Goal: Task Accomplishment & Management: Complete application form

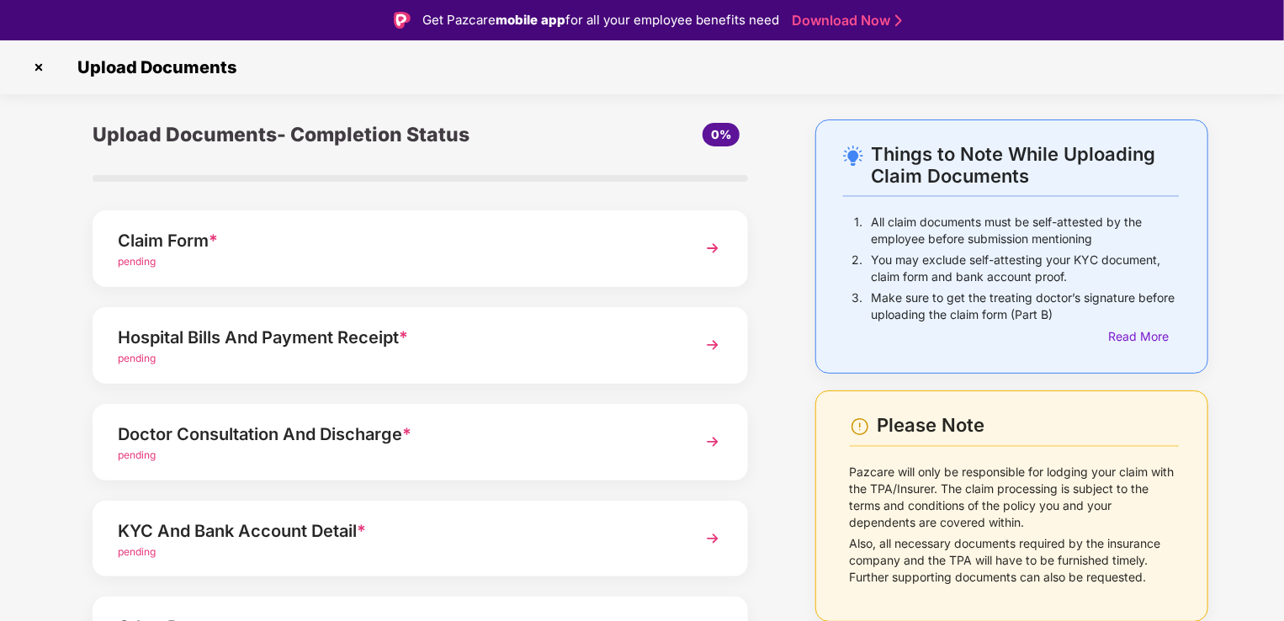
click at [727, 253] on img at bounding box center [713, 248] width 30 height 30
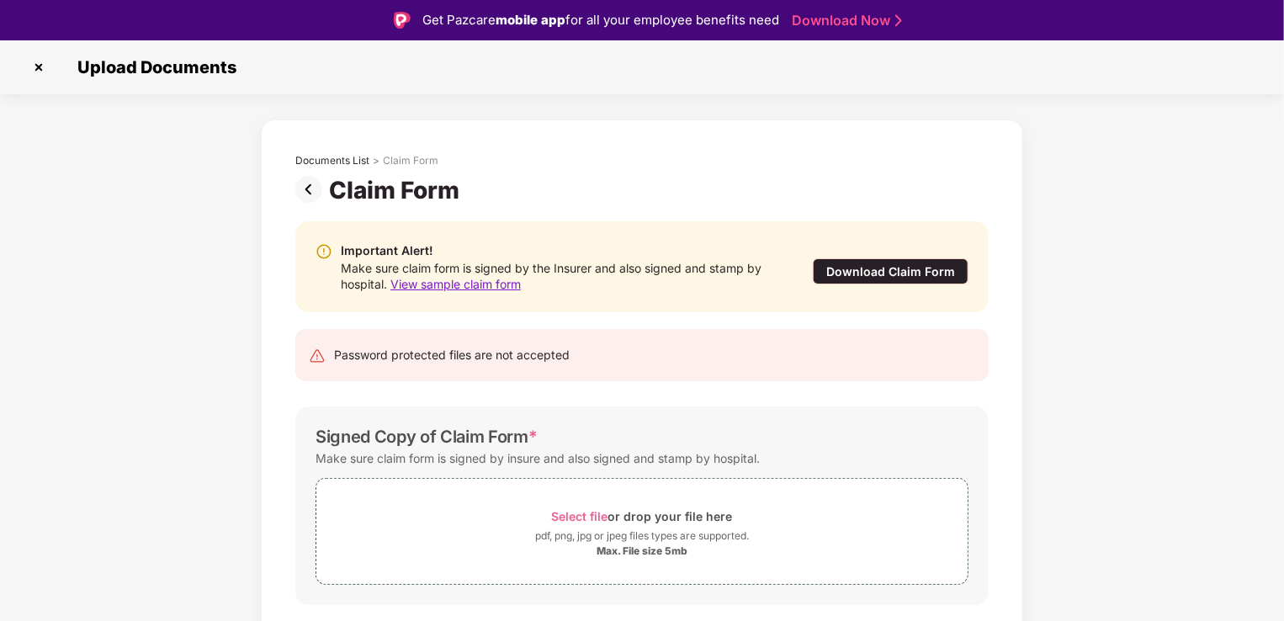
click at [835, 265] on div "Download Claim Form" at bounding box center [891, 271] width 156 height 26
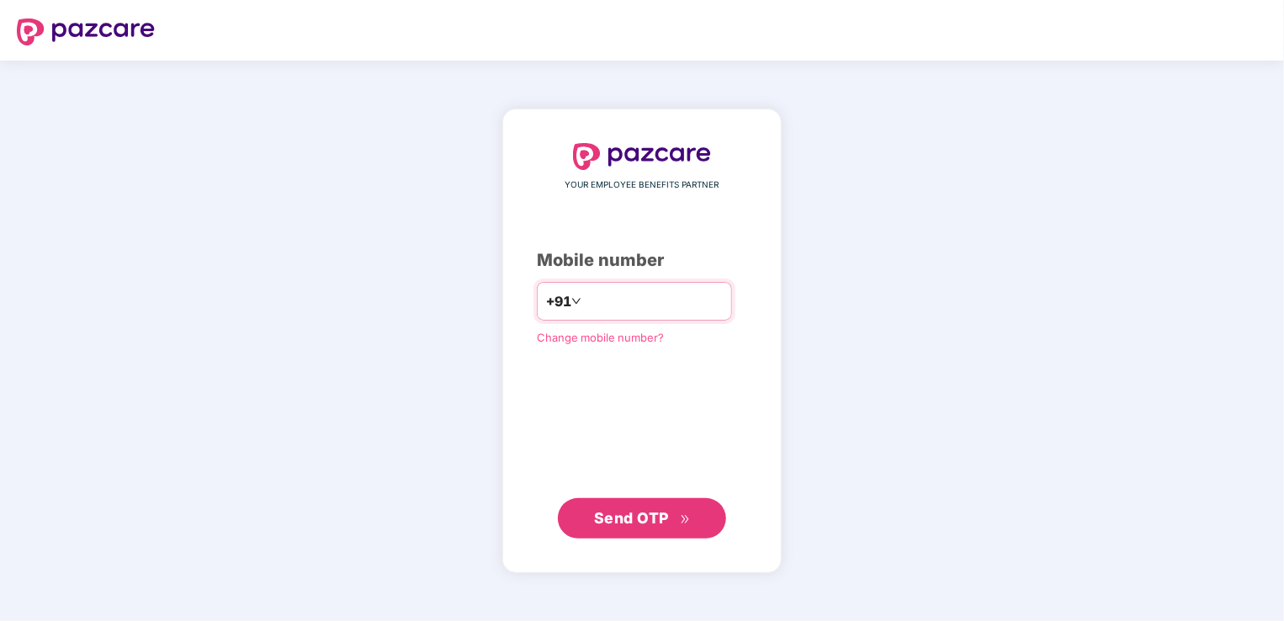
click at [585, 295] on input "**********" at bounding box center [654, 301] width 138 height 27
type input "**********"
click at [646, 514] on span "Send OTP" at bounding box center [631, 517] width 75 height 18
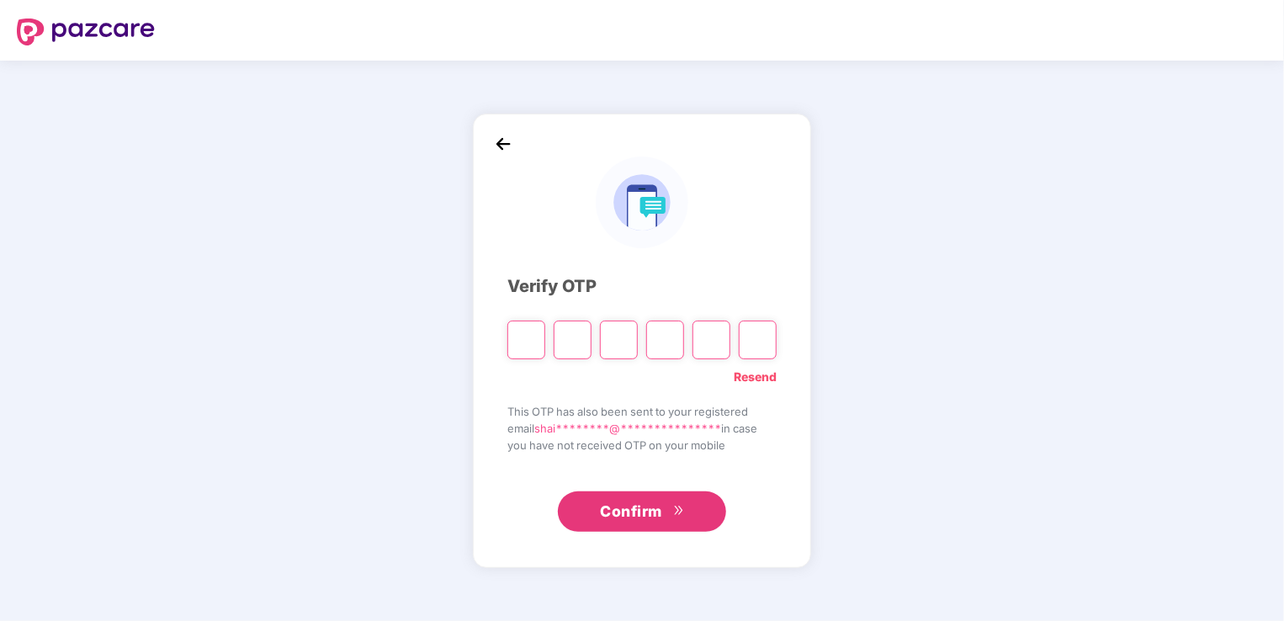
type input "*"
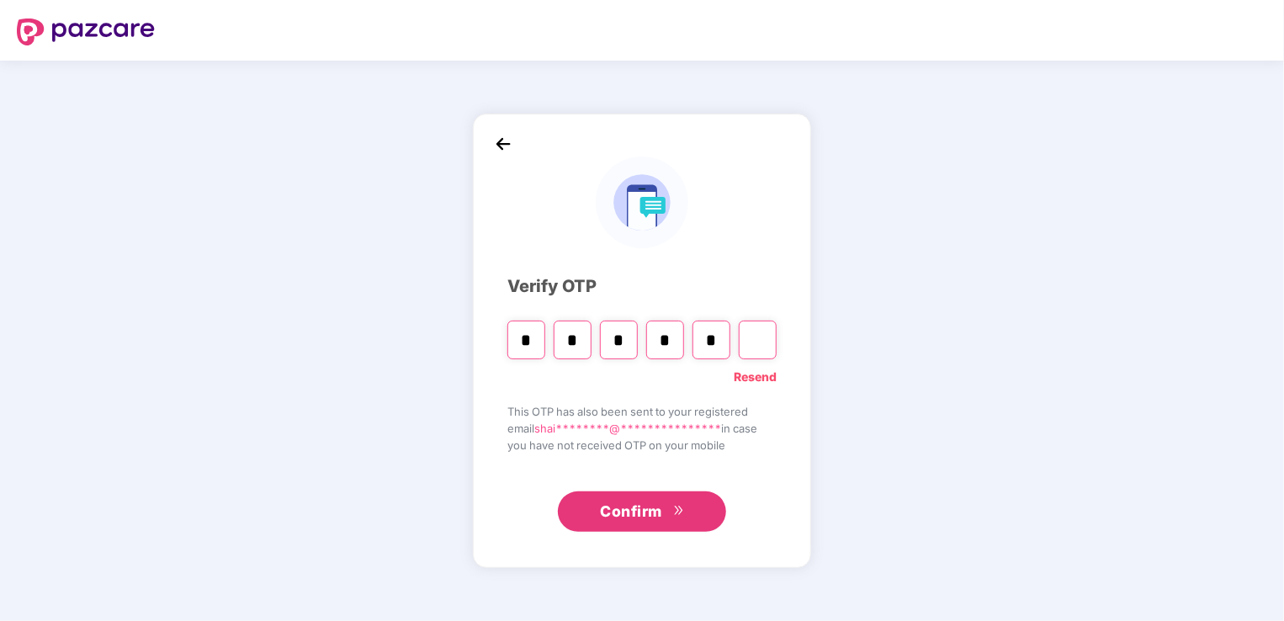
type input "*"
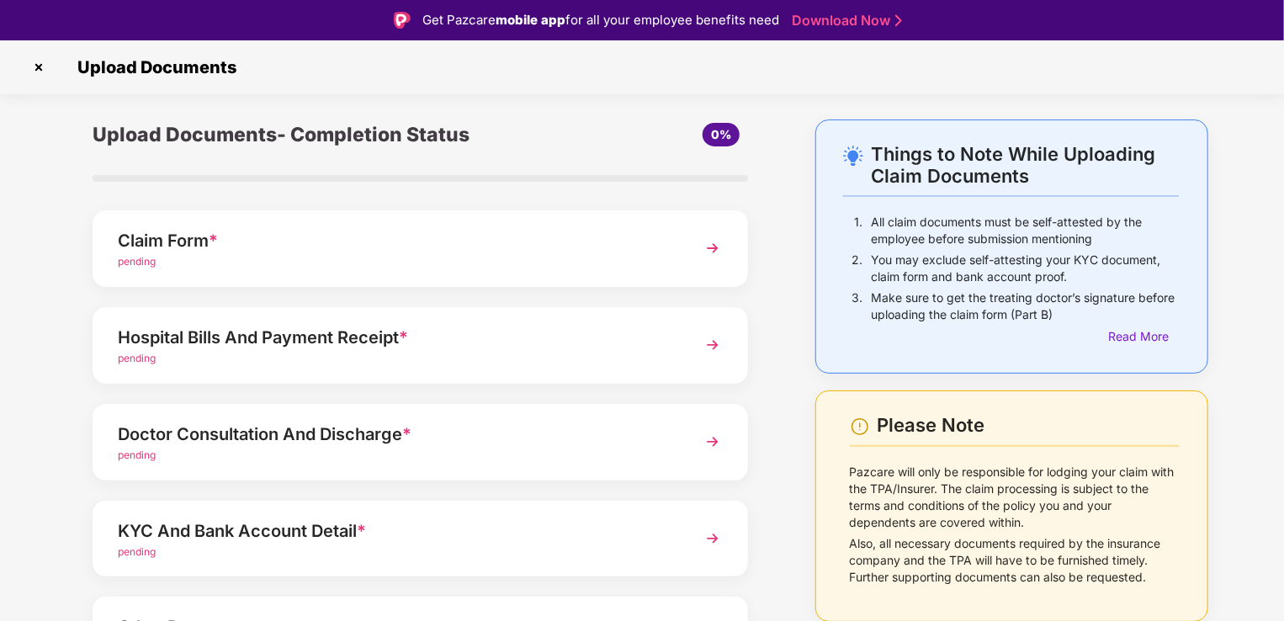
click at [180, 266] on div "pending" at bounding box center [395, 262] width 555 height 16
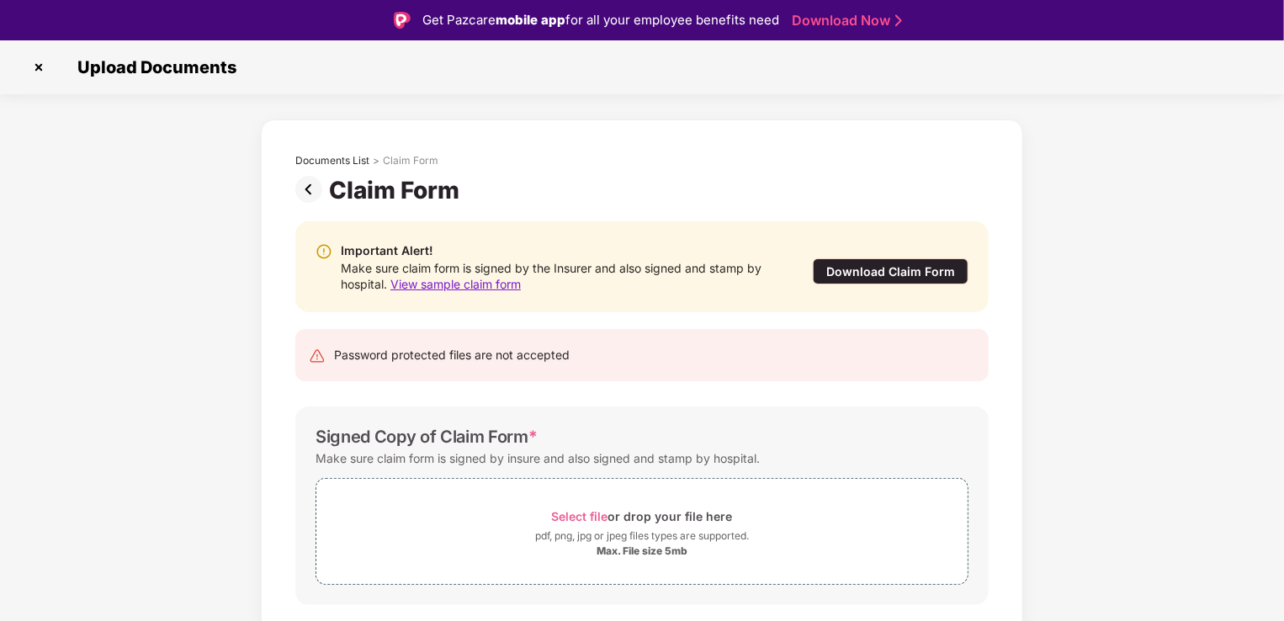
click at [877, 261] on div "Download Claim Form" at bounding box center [891, 271] width 156 height 26
click at [38, 65] on img at bounding box center [38, 67] width 27 height 27
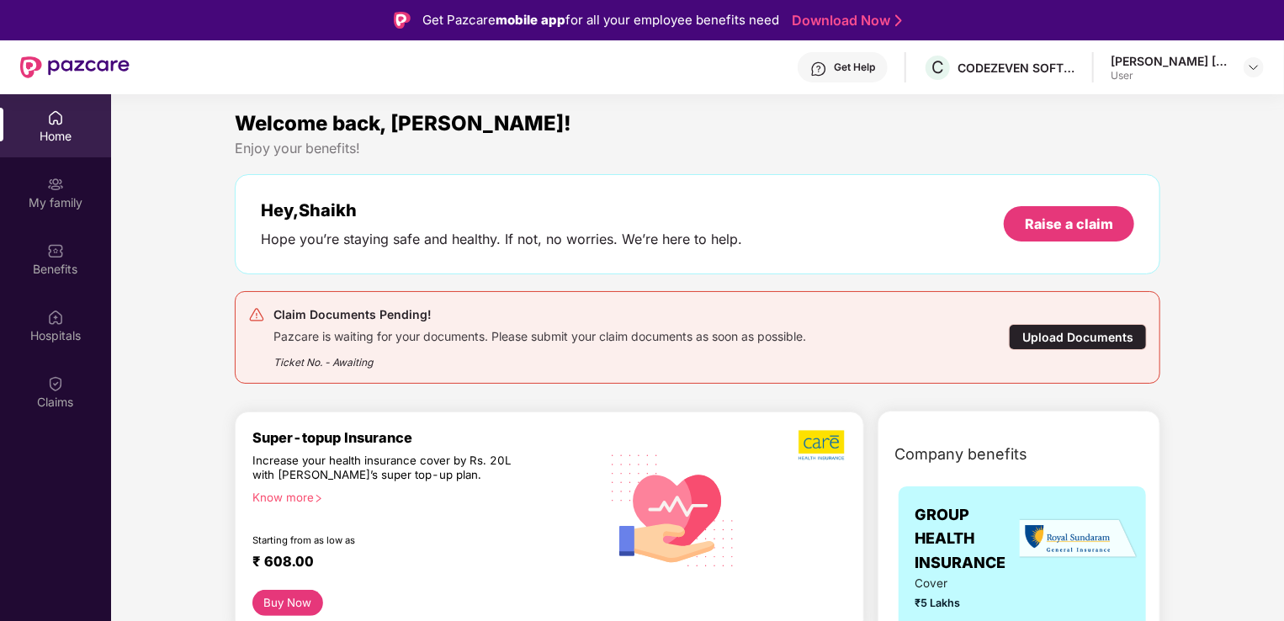
click at [38, 65] on img at bounding box center [74, 67] width 109 height 22
click at [828, 71] on div "Get Help" at bounding box center [843, 67] width 90 height 30
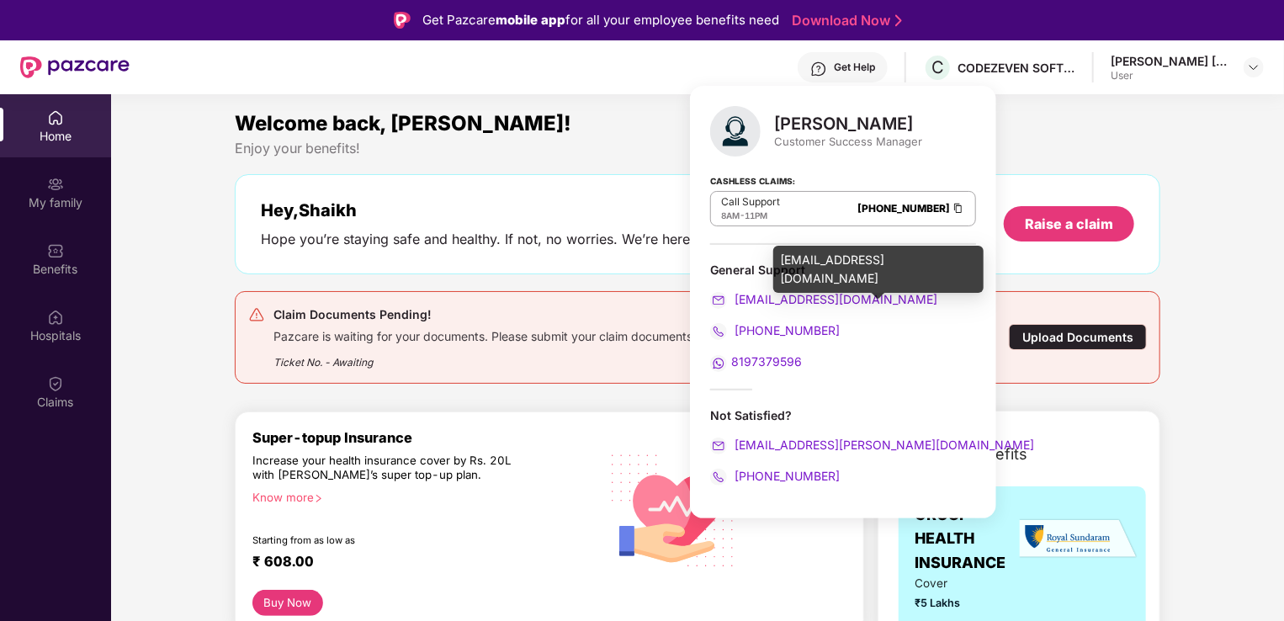
drag, startPoint x: 869, startPoint y: 298, endPoint x: 769, endPoint y: 300, distance: 99.3
drag, startPoint x: 769, startPoint y: 300, endPoint x: 953, endPoint y: 287, distance: 183.9
click at [953, 287] on div "General Support support@pazcare.com 080-3783-4753 8197379596" at bounding box center [843, 317] width 266 height 110
drag, startPoint x: 864, startPoint y: 300, endPoint x: 734, endPoint y: 298, distance: 129.6
click at [734, 298] on div "support@pazcare.com" at bounding box center [843, 299] width 266 height 19
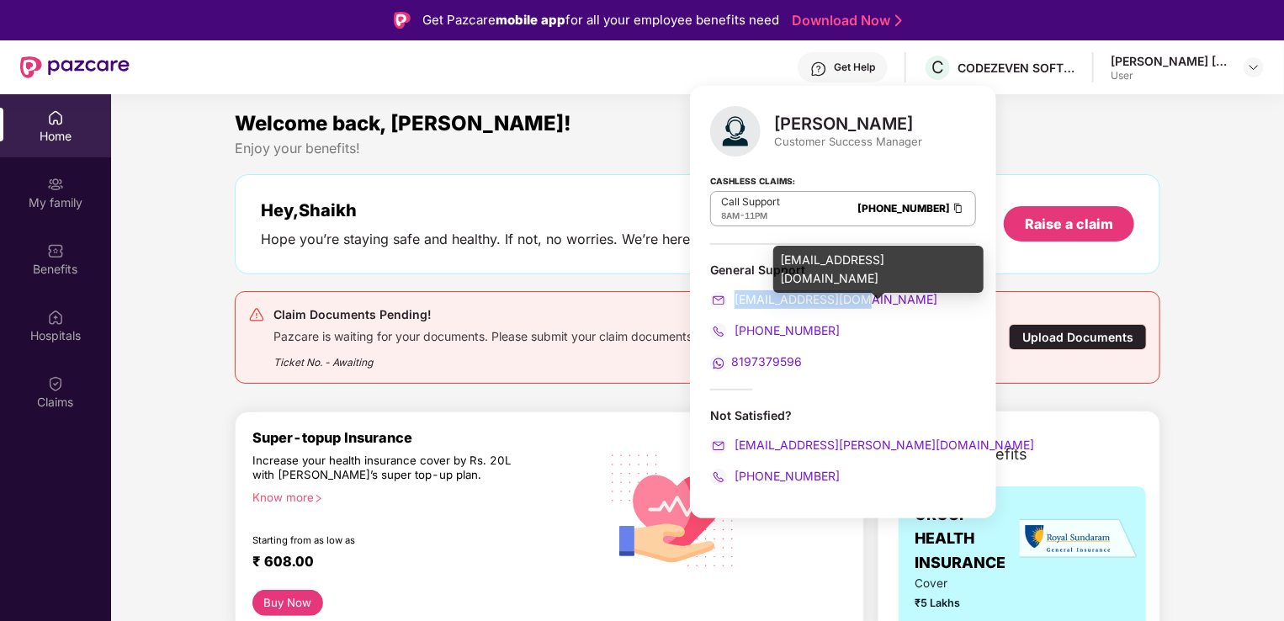
copy span "support@pazcare.com"
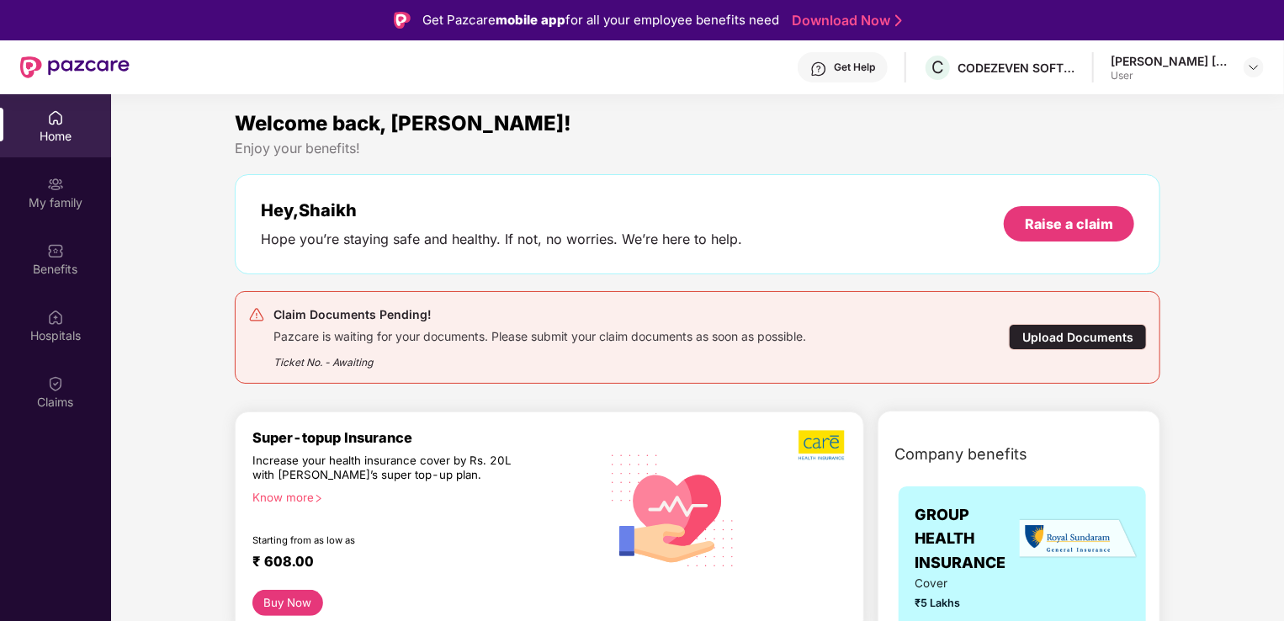
click at [553, 231] on div "Hope you’re staying safe and healthy. If not, no worries. We’re here to help." at bounding box center [501, 240] width 481 height 18
click at [1060, 331] on div "Upload Documents" at bounding box center [1078, 337] width 138 height 26
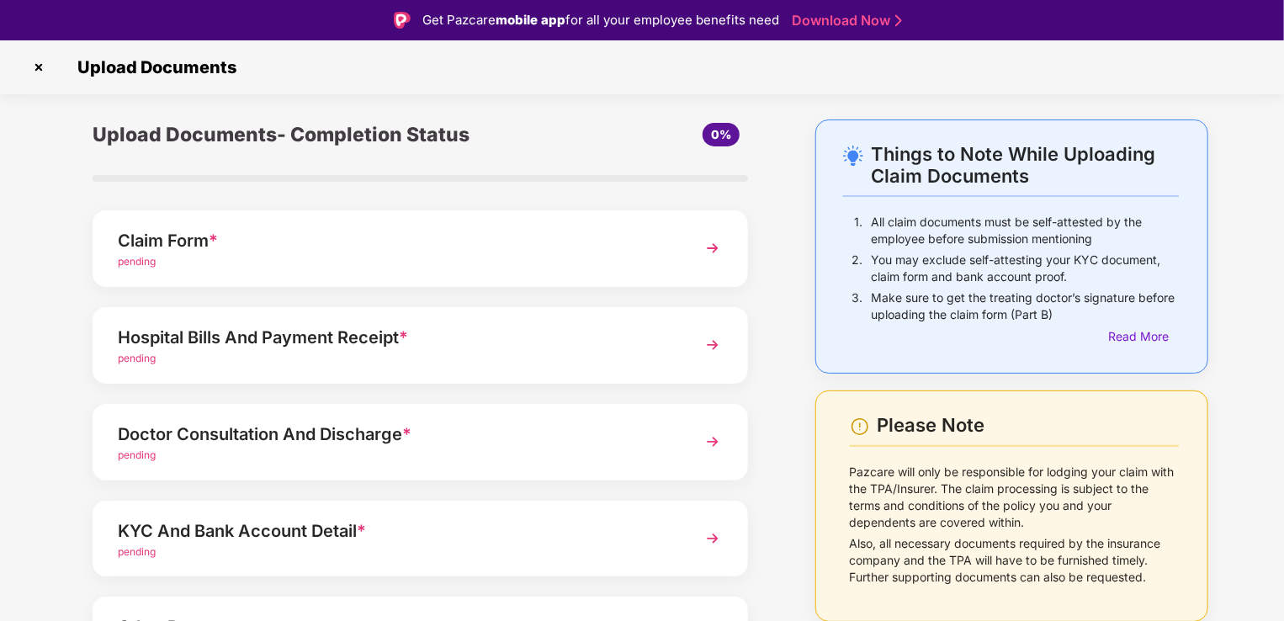
click at [408, 243] on div "Claim Form *" at bounding box center [395, 240] width 555 height 27
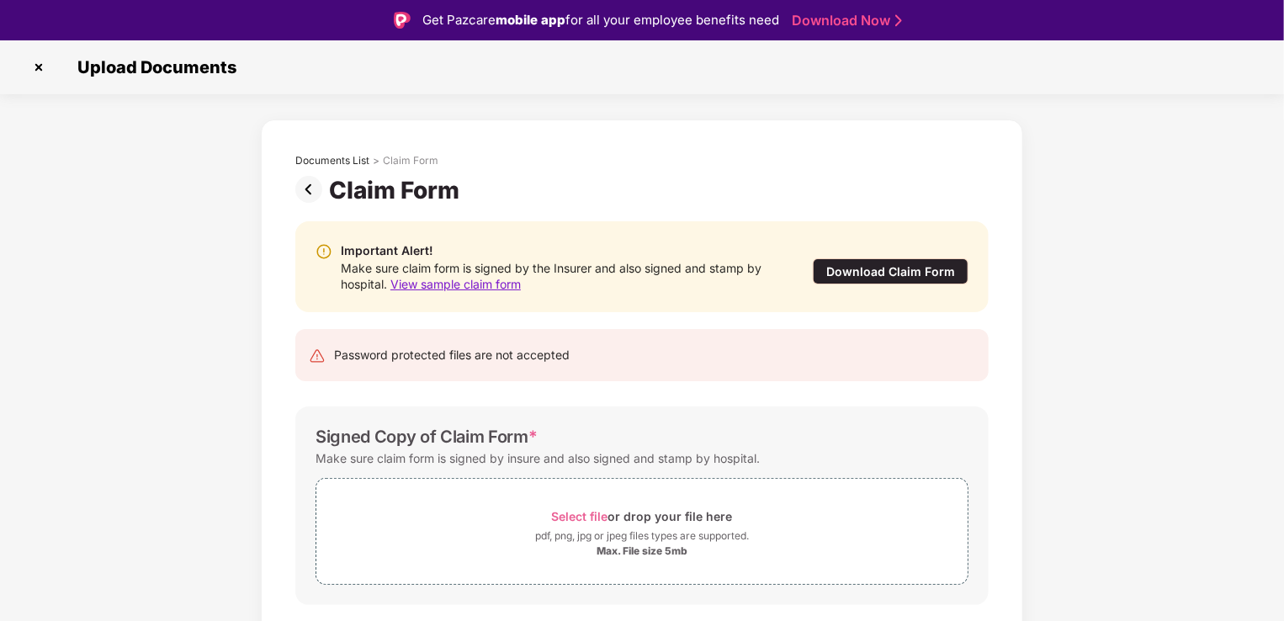
click at [880, 274] on div "Download Claim Form" at bounding box center [891, 271] width 156 height 26
